Goal: Check status

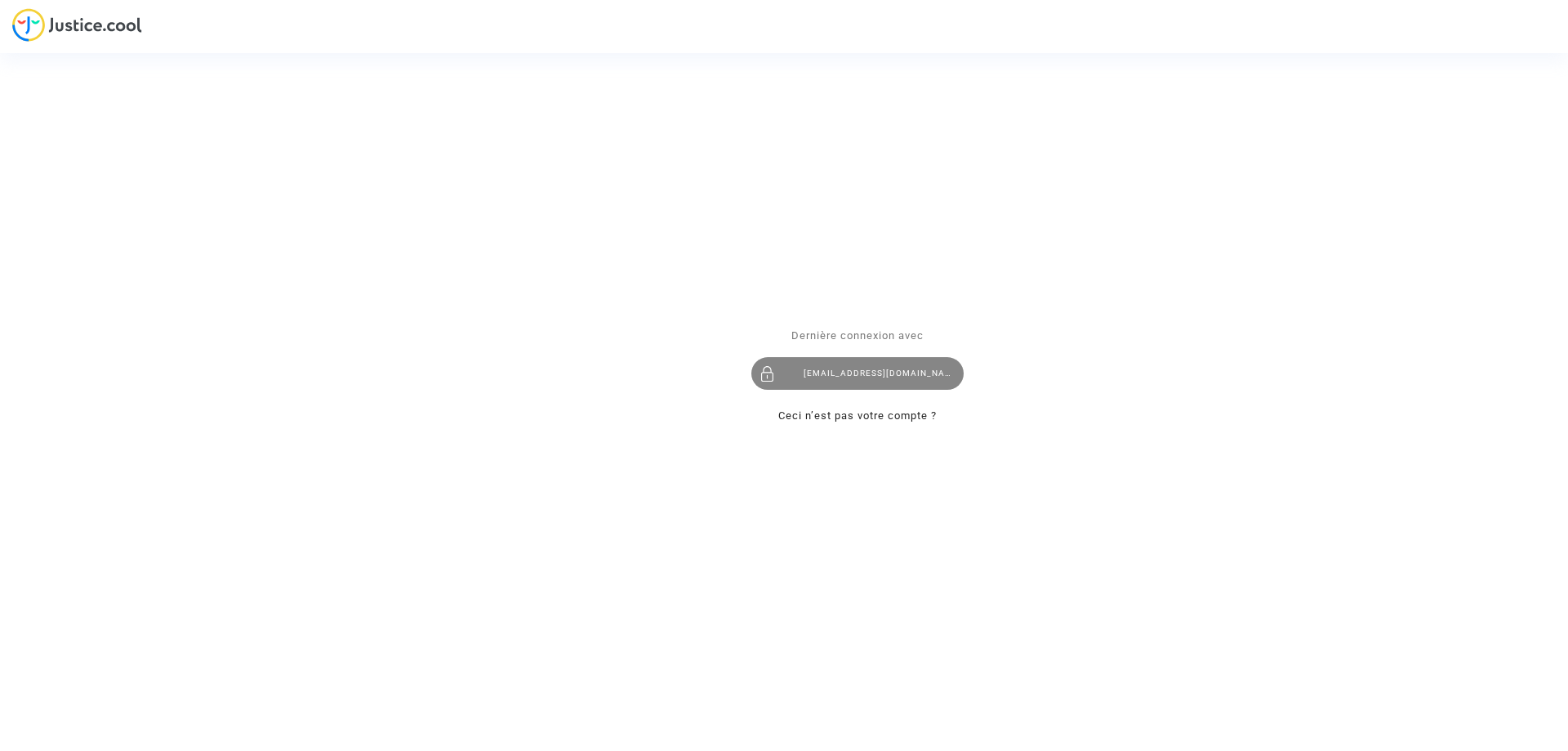
click at [856, 375] on div "imitxelena@reclamapormi.com" at bounding box center [857, 373] width 212 height 33
